Goal: Task Accomplishment & Management: Manage account settings

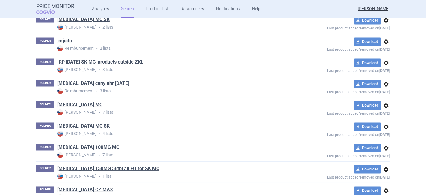
scroll to position [898, 0]
click at [75, 124] on link "[MEDICAL_DATA] MC SK" at bounding box center [83, 125] width 52 height 7
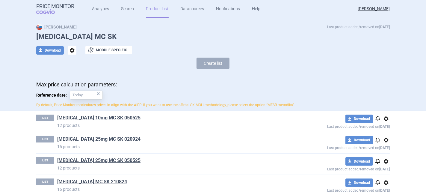
scroll to position [19, 0]
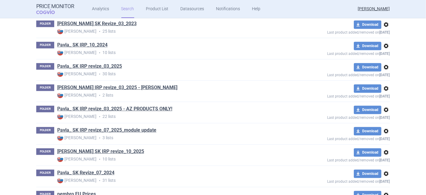
scroll to position [1264, 0]
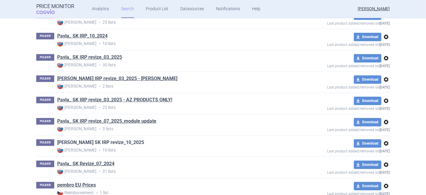
click at [117, 139] on link "[PERSON_NAME] SK IRP revize_10_2025" at bounding box center [100, 142] width 87 height 7
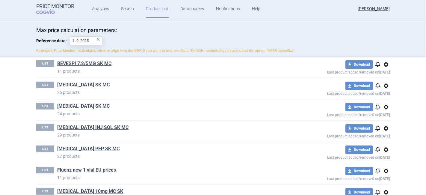
scroll to position [133, 0]
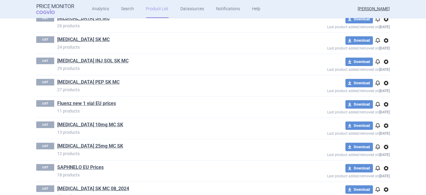
click at [384, 126] on span "options" at bounding box center [385, 125] width 7 height 7
click at [380, 136] on button "Copy" at bounding box center [383, 137] width 19 height 9
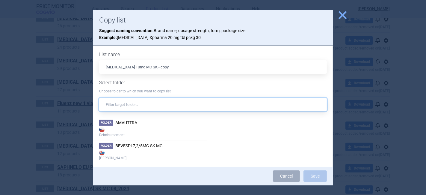
click at [134, 106] on input "text" at bounding box center [213, 104] width 228 height 13
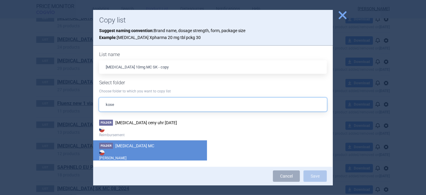
type input "kose"
click at [164, 148] on li "Folder [MEDICAL_DATA] MC [PERSON_NAME]" at bounding box center [150, 151] width 114 height 23
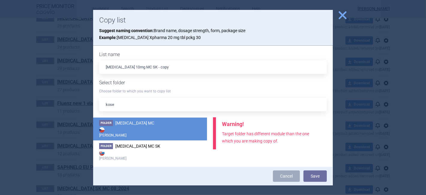
scroll to position [25, 0]
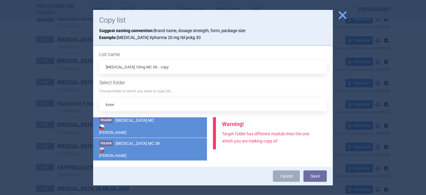
click at [160, 151] on strong "[PERSON_NAME]" at bounding box center [150, 152] width 102 height 12
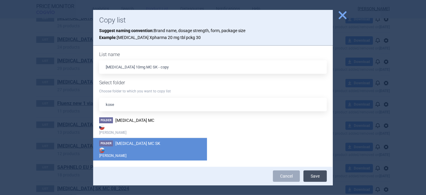
click at [313, 176] on button "Save" at bounding box center [314, 175] width 23 height 11
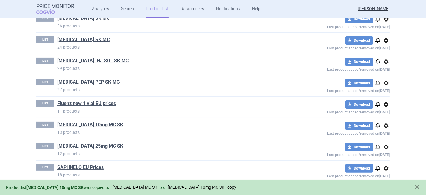
click at [383, 145] on span "options" at bounding box center [385, 146] width 7 height 7
click at [385, 156] on button "Copy" at bounding box center [383, 158] width 19 height 9
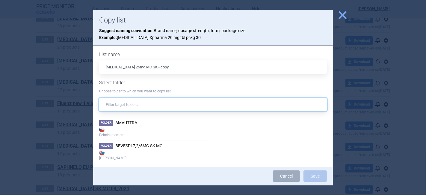
click at [136, 104] on input "text" at bounding box center [213, 104] width 228 height 13
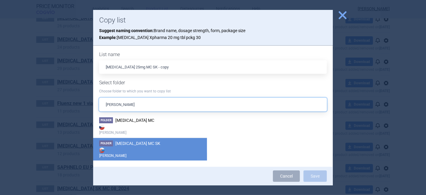
type input "[PERSON_NAME]"
click at [158, 149] on strong "[PERSON_NAME]" at bounding box center [150, 152] width 102 height 12
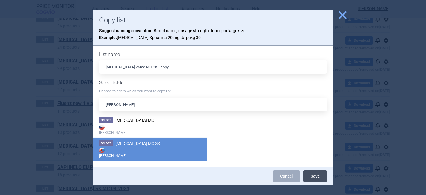
click at [312, 176] on button "Save" at bounding box center [314, 175] width 23 height 11
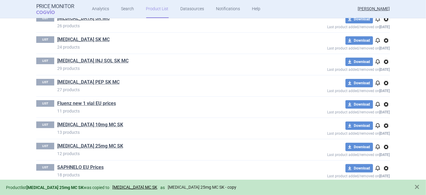
click at [168, 186] on link "[MEDICAL_DATA] 25mg MC SK - copy" at bounding box center [202, 186] width 69 height 5
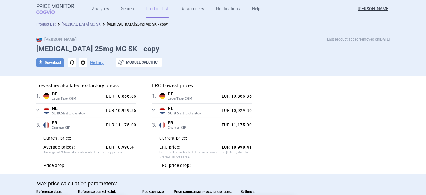
click at [71, 24] on link "[MEDICAL_DATA] MC SK" at bounding box center [81, 24] width 39 height 4
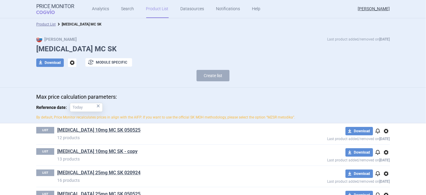
click at [69, 62] on span "options" at bounding box center [72, 62] width 8 height 8
click at [67, 76] on button "Copy" at bounding box center [69, 76] width 19 height 9
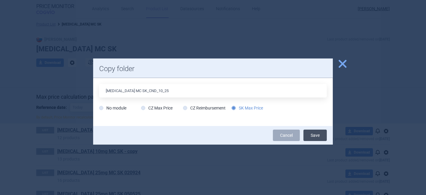
type input "[MEDICAL_DATA] MC SK_CND_10_25"
click at [310, 136] on button "Save" at bounding box center [314, 134] width 23 height 11
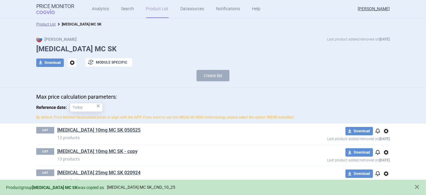
click at [132, 186] on link "[MEDICAL_DATA] MC SK_CND_10_25" at bounding box center [141, 186] width 68 height 5
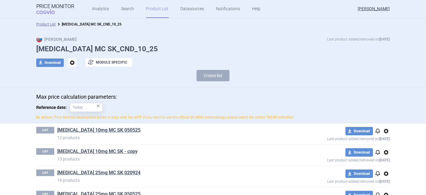
click at [384, 130] on span "options" at bounding box center [385, 130] width 7 height 7
click at [388, 165] on button "Delete" at bounding box center [383, 165] width 19 height 9
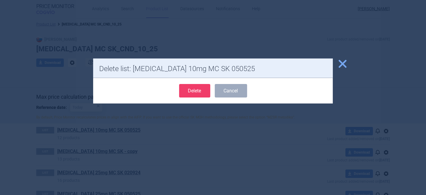
click at [197, 89] on button "Delete" at bounding box center [194, 90] width 31 height 13
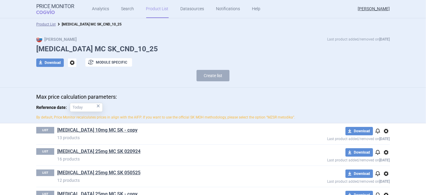
click at [383, 152] on span "options" at bounding box center [385, 152] width 7 height 7
click at [387, 184] on button "Delete" at bounding box center [383, 185] width 19 height 9
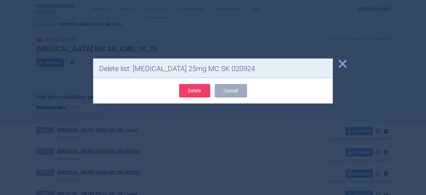
click at [193, 92] on button "Delete" at bounding box center [194, 90] width 31 height 13
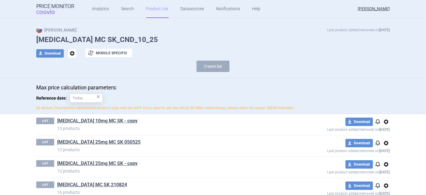
scroll to position [19, 0]
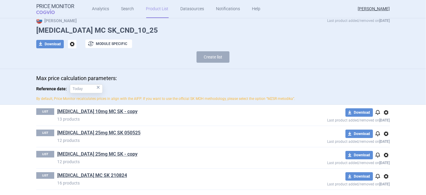
click at [382, 132] on span "options" at bounding box center [385, 133] width 7 height 7
click at [387, 168] on button "Delete" at bounding box center [383, 168] width 19 height 9
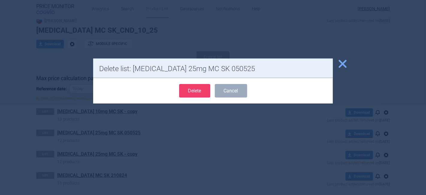
click at [198, 91] on button "Delete" at bounding box center [194, 90] width 31 height 13
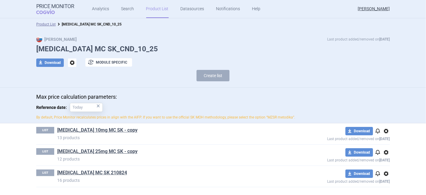
scroll to position [0, 0]
click at [388, 173] on span "options" at bounding box center [385, 173] width 7 height 7
click at [393, 183] on button "Delete" at bounding box center [385, 185] width 19 height 9
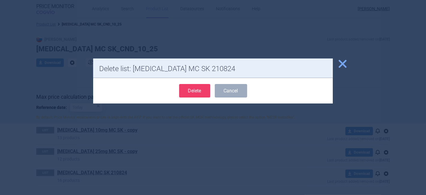
click at [202, 94] on button "Delete" at bounding box center [194, 90] width 31 height 13
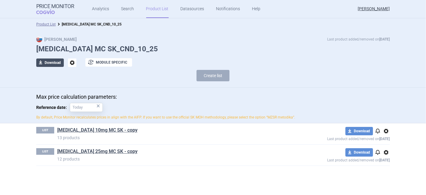
click at [45, 64] on button "download Download" at bounding box center [50, 62] width 28 height 8
select select "EUR"
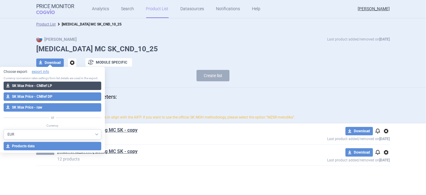
click at [77, 86] on button "download SK Max Price - CNRef LP" at bounding box center [53, 85] width 98 height 8
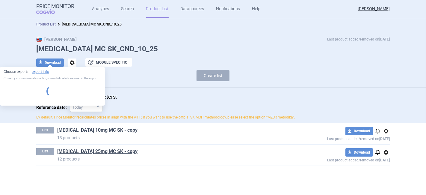
select select "EUR"
